Goal: Task Accomplishment & Management: Use online tool/utility

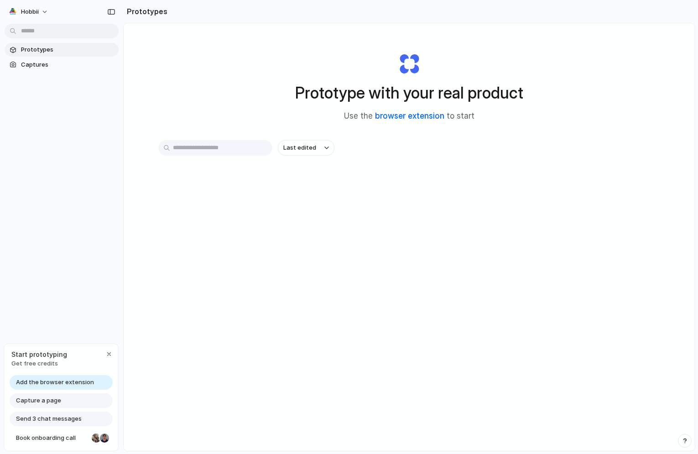
click at [411, 118] on link "browser extension" at bounding box center [409, 115] width 69 height 9
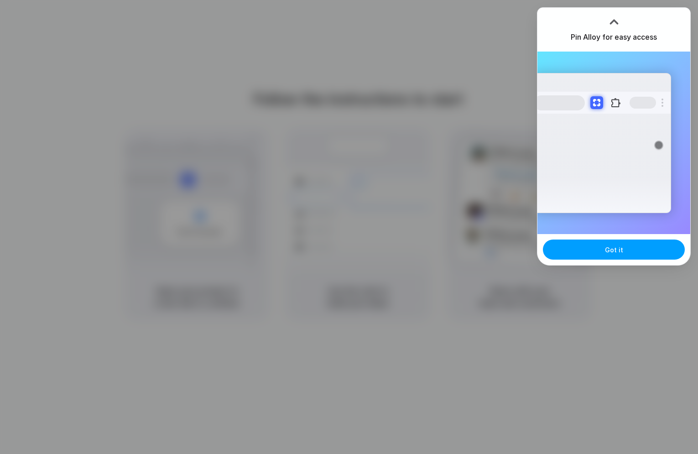
click at [610, 246] on span "Got it" at bounding box center [614, 250] width 18 height 10
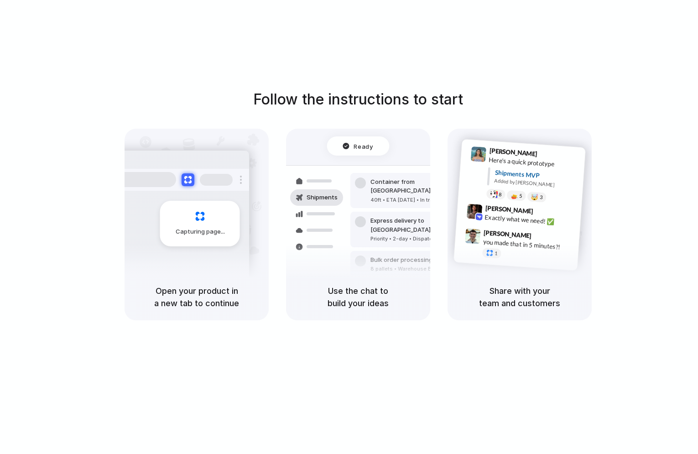
click at [381, 63] on div "Follow the instructions to start Capturing page Open your product in a new tab …" at bounding box center [358, 236] width 716 height 472
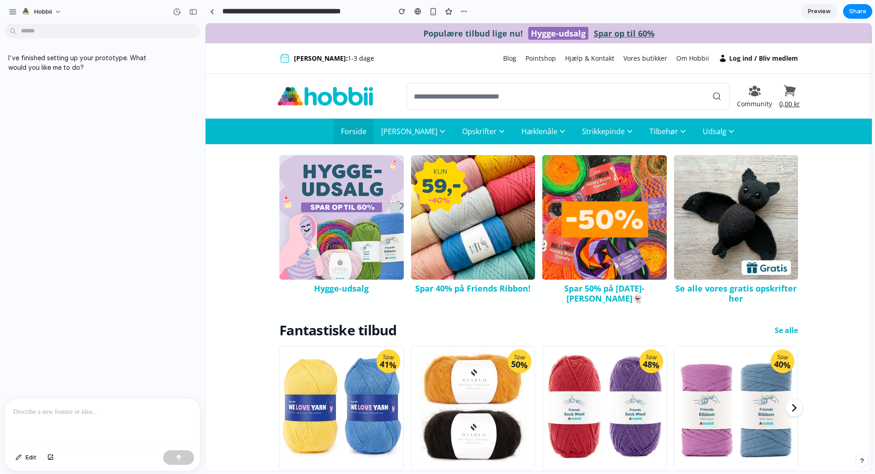
click at [76, 409] on p at bounding box center [102, 411] width 179 height 11
click at [51, 417] on div at bounding box center [102, 422] width 195 height 48
